Goal: Check status: Check status

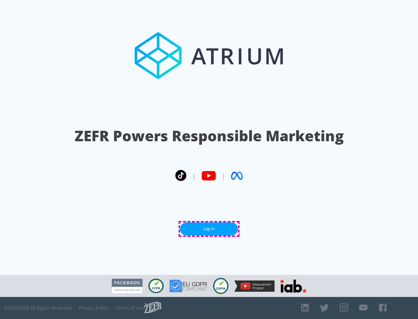
click at [209, 229] on link "Log In" at bounding box center [209, 229] width 58 height 13
